Goal: Navigation & Orientation: Find specific page/section

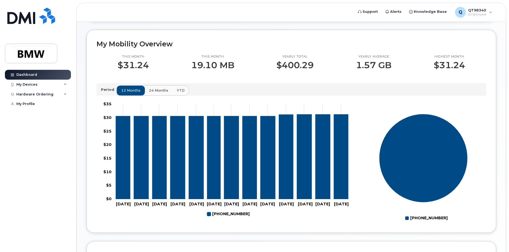
scroll to position [136, 0]
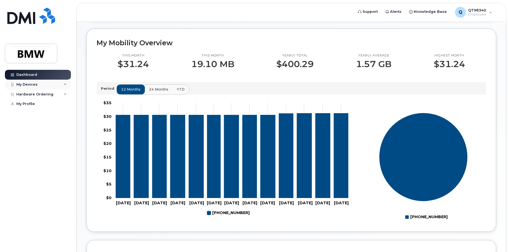
click at [33, 83] on div "My Devices" at bounding box center [26, 84] width 21 height 4
click at [50, 126] on div "Hardware Ordering" at bounding box center [34, 124] width 37 height 4
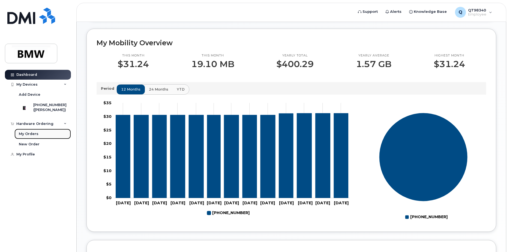
click at [31, 136] on div "My Orders" at bounding box center [29, 133] width 20 height 5
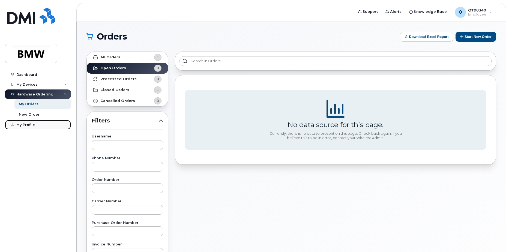
click at [29, 127] on link "My Profile" at bounding box center [38, 125] width 66 height 10
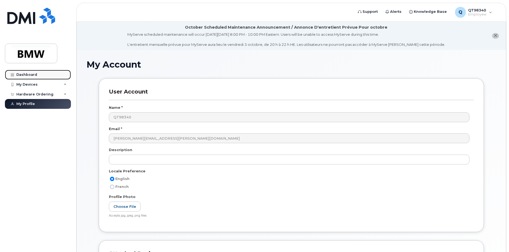
click at [35, 76] on div "Dashboard" at bounding box center [26, 75] width 21 height 4
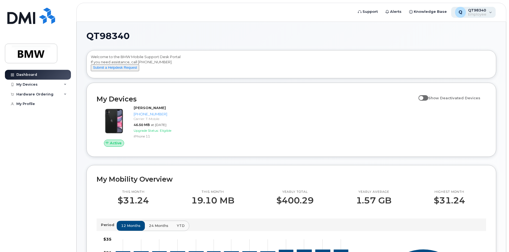
click at [490, 16] on div "Q QT98340 Employee" at bounding box center [473, 12] width 45 height 11
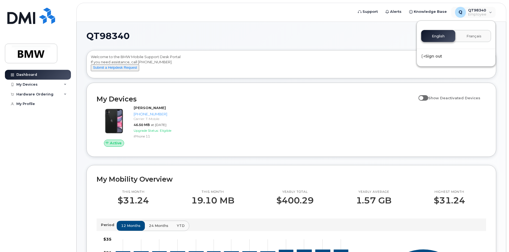
click at [309, 24] on div "QT98340 Welcome to the BMW Mobile Support Desk Portal If you need assistance, c…" at bounding box center [291, 248] width 429 height 453
